Goal: Information Seeking & Learning: Learn about a topic

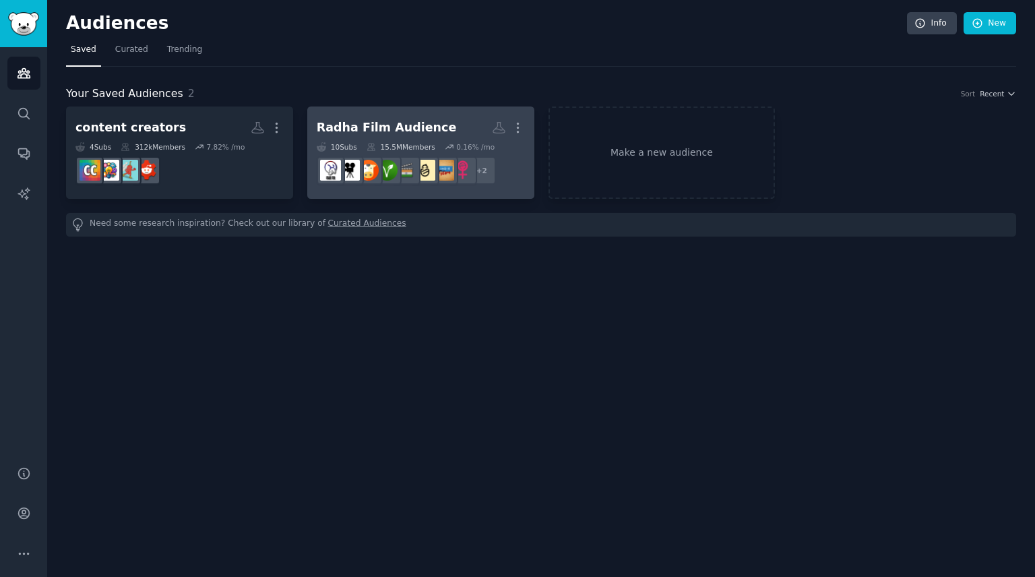
click at [435, 125] on h2 "Radha Film Audience More" at bounding box center [421, 128] width 208 height 24
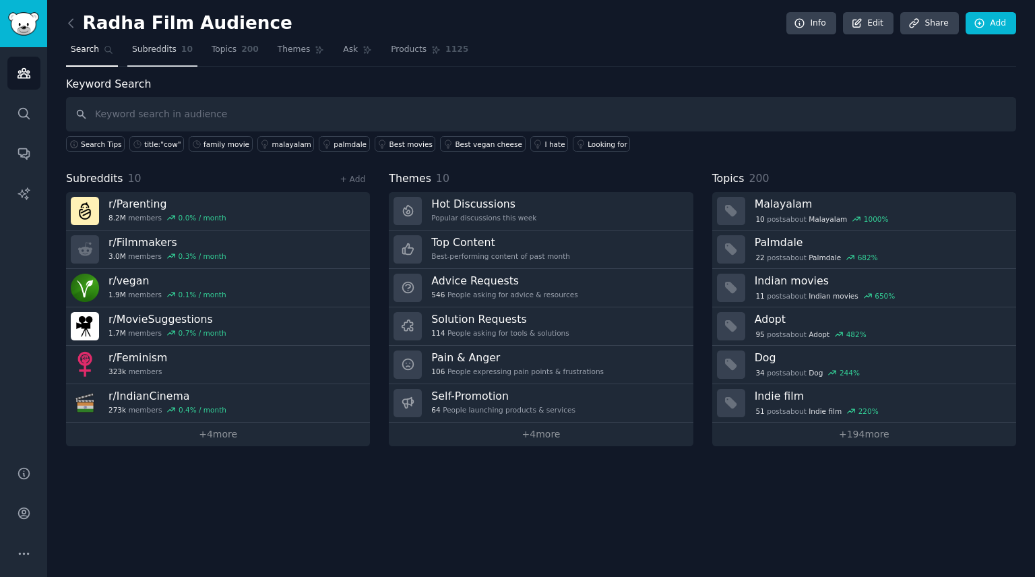
click at [159, 53] on span "Subreddits" at bounding box center [154, 50] width 44 height 12
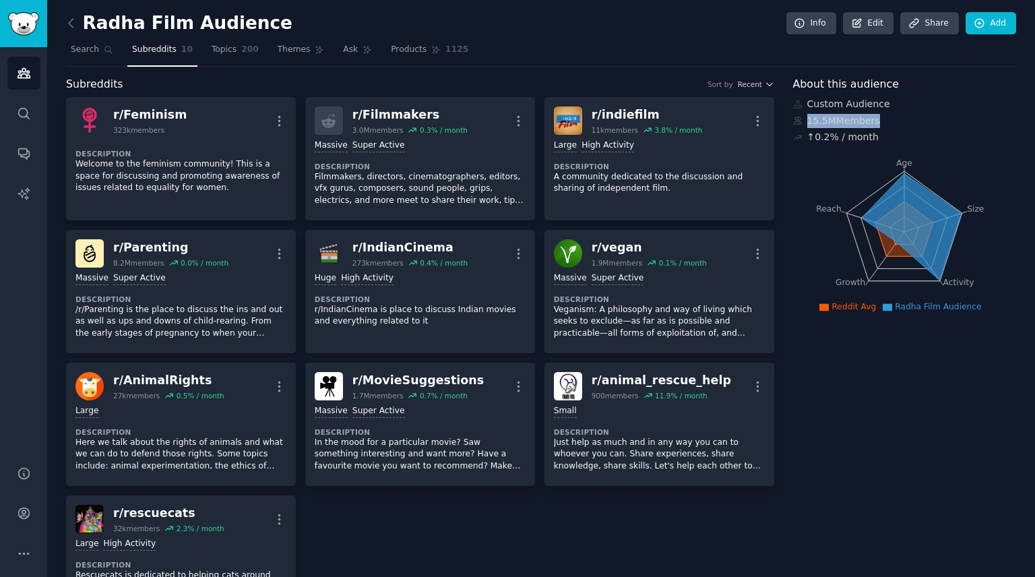
drag, startPoint x: 828, startPoint y: 119, endPoint x: 867, endPoint y: 120, distance: 39.8
click at [867, 120] on div "15.5M Members" at bounding box center [905, 121] width 224 height 14
drag, startPoint x: 867, startPoint y: 120, endPoint x: 871, endPoint y: 138, distance: 18.6
click at [871, 138] on div "↑ 0.2 % / month" at bounding box center [905, 137] width 224 height 14
click at [212, 47] on span "Topics" at bounding box center [224, 50] width 25 height 12
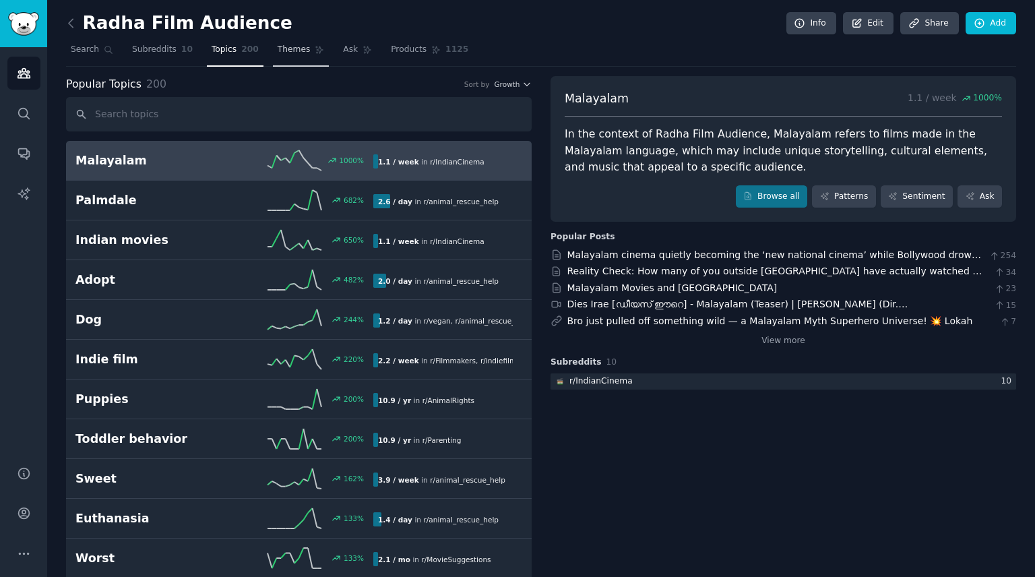
click at [278, 49] on span "Themes" at bounding box center [294, 50] width 33 height 12
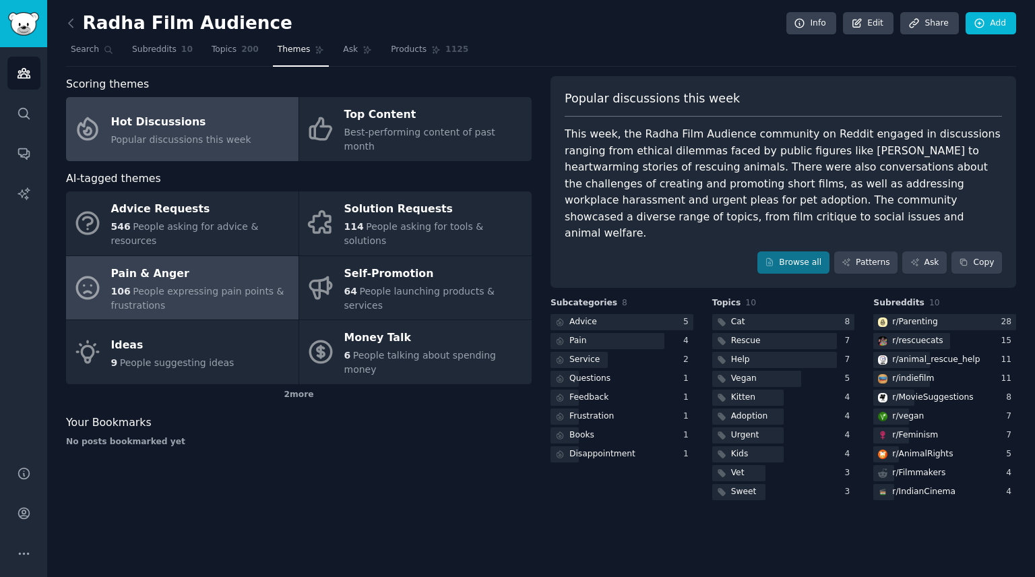
click at [170, 263] on div "Pain & Anger" at bounding box center [201, 274] width 181 height 22
